Goal: Task Accomplishment & Management: Manage account settings

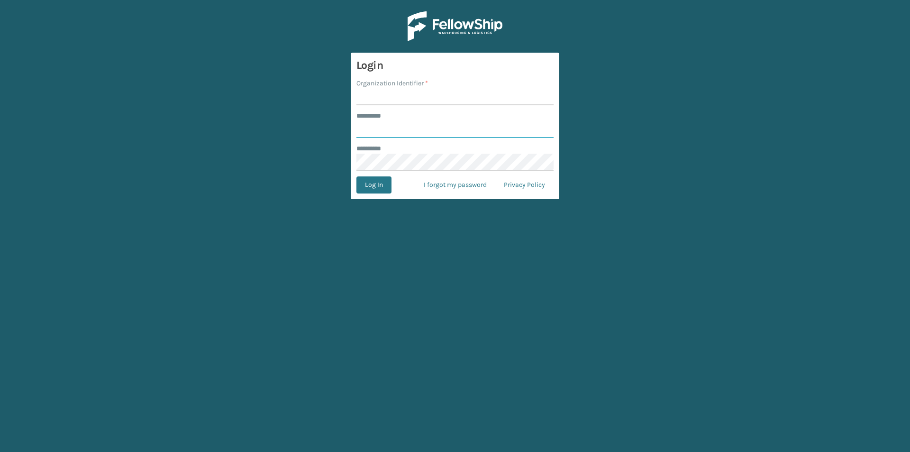
type input "******"
click at [414, 96] on input "Organization Identifier *" at bounding box center [455, 96] width 197 height 17
type input "SuperAdminOrganization"
click at [379, 183] on button "Log In" at bounding box center [374, 184] width 35 height 17
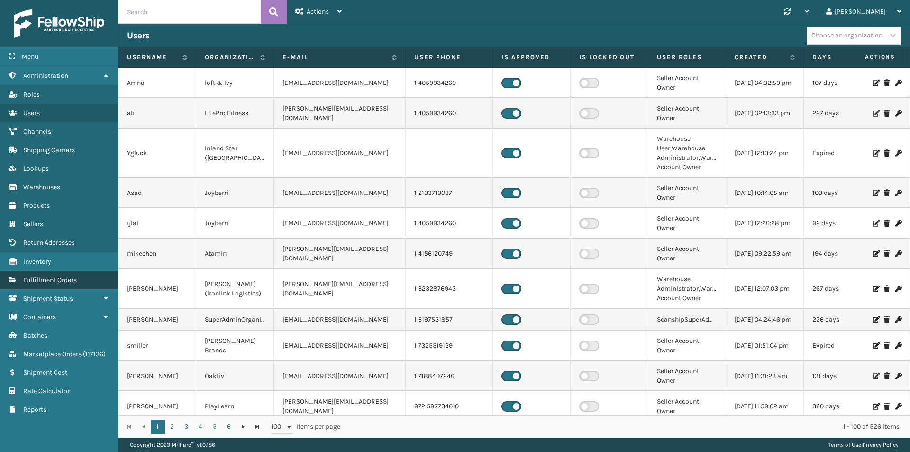
click at [59, 280] on span "Fulfillment Orders" at bounding box center [50, 280] width 54 height 8
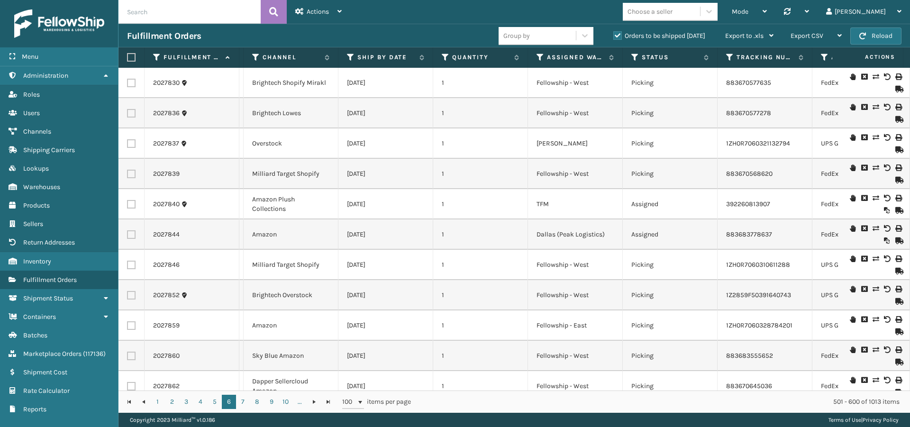
scroll to position [237, 295]
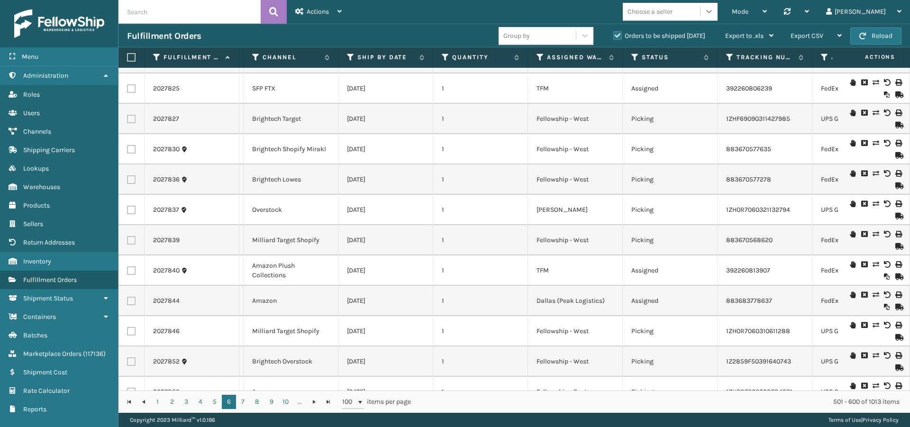
click at [714, 14] on icon at bounding box center [709, 11] width 9 height 9
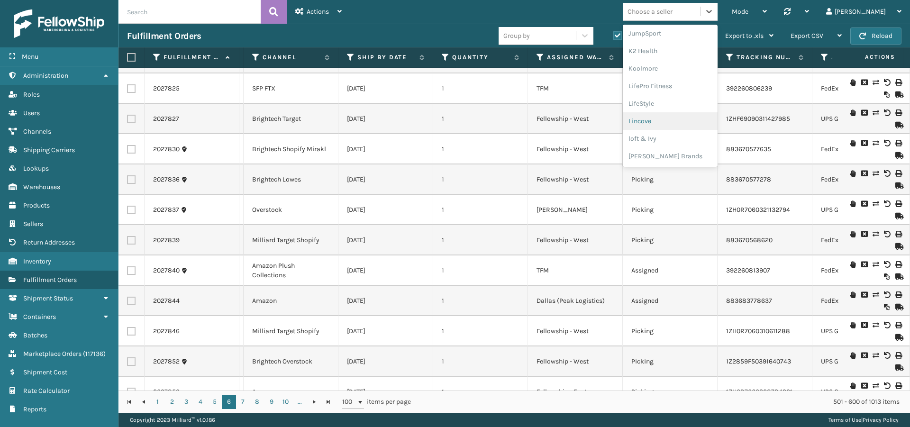
scroll to position [0, 0]
click at [635, 13] on div "Mode Regular Mode Picking Mode Labeling Mode Palletizing Mode Exit Scan Mode op…" at bounding box center [630, 12] width 560 height 24
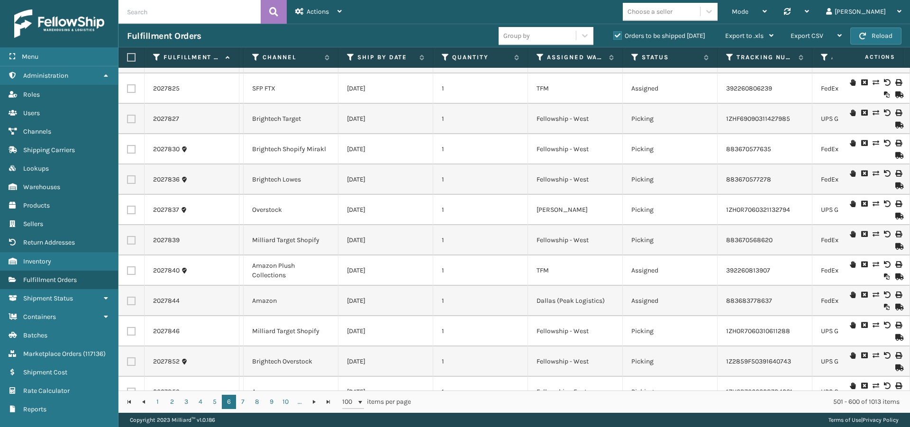
click at [700, 9] on div "Choose a seller" at bounding box center [661, 12] width 77 height 16
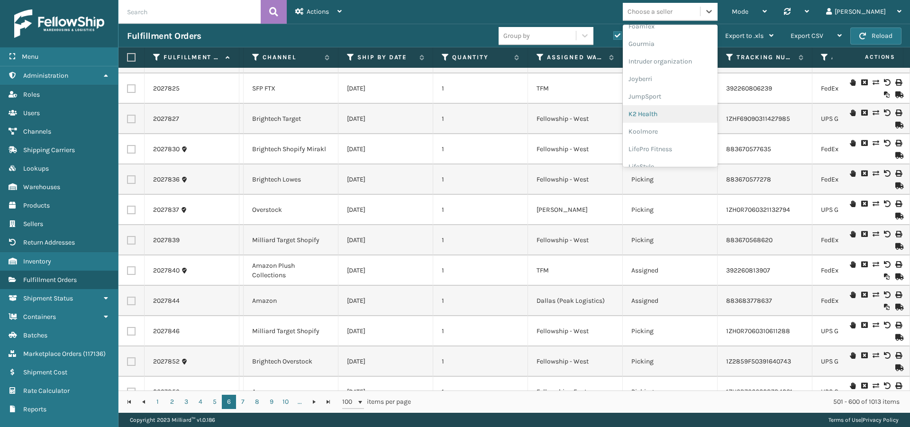
scroll to position [332, 0]
click at [680, 124] on div "[PERSON_NAME] Brands" at bounding box center [670, 125] width 95 height 18
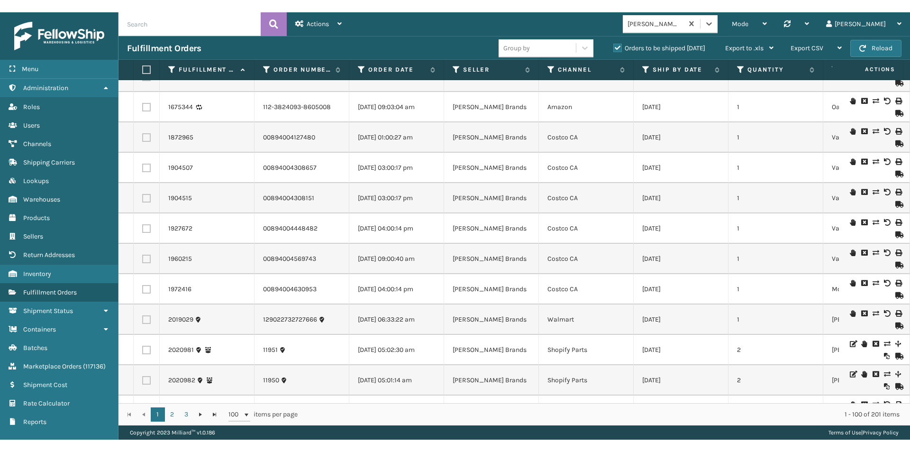
scroll to position [47, 0]
